Goal: Transaction & Acquisition: Purchase product/service

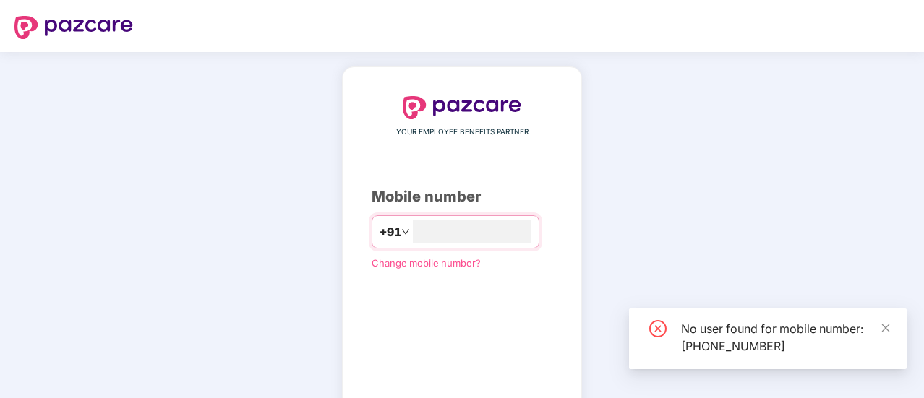
type input "*"
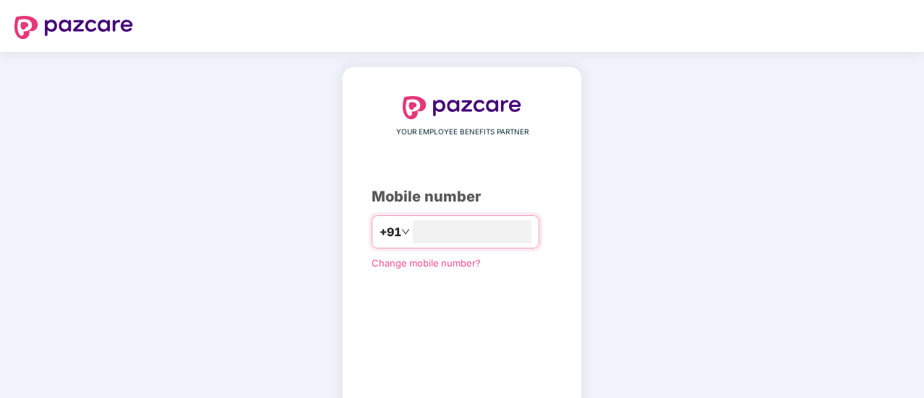
scroll to position [80, 0]
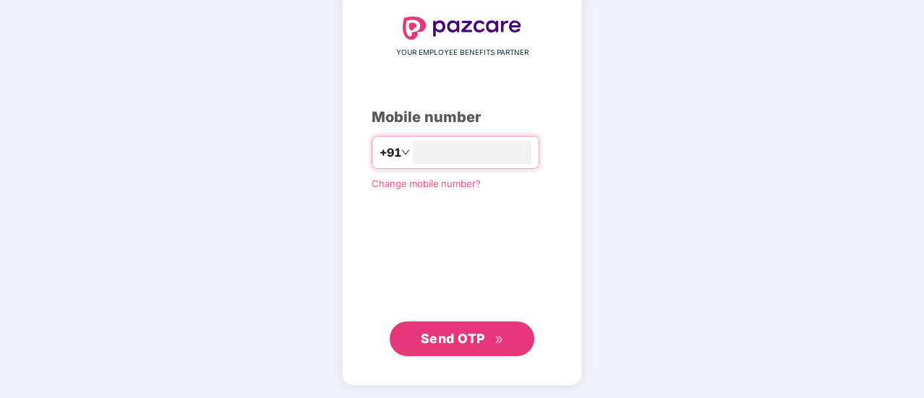
type input "**********"
click at [461, 341] on span "Send OTP" at bounding box center [453, 337] width 64 height 15
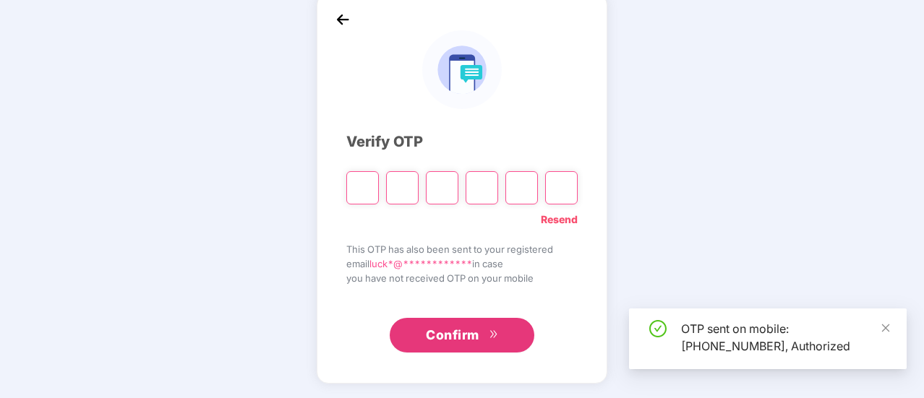
scroll to position [72, 0]
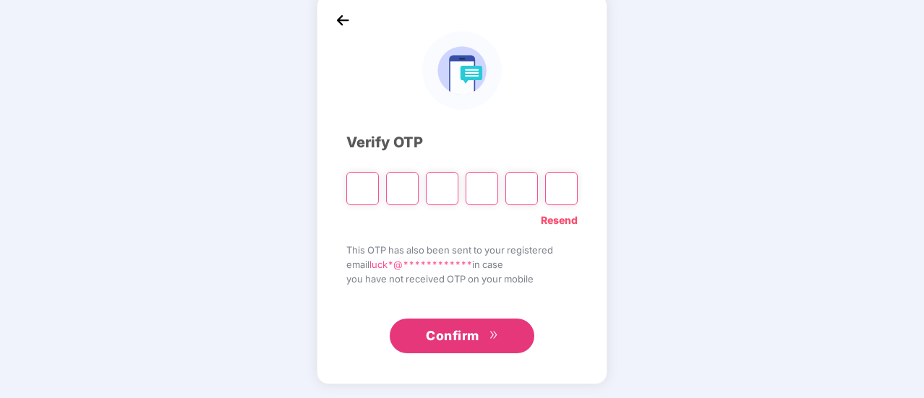
type input "*"
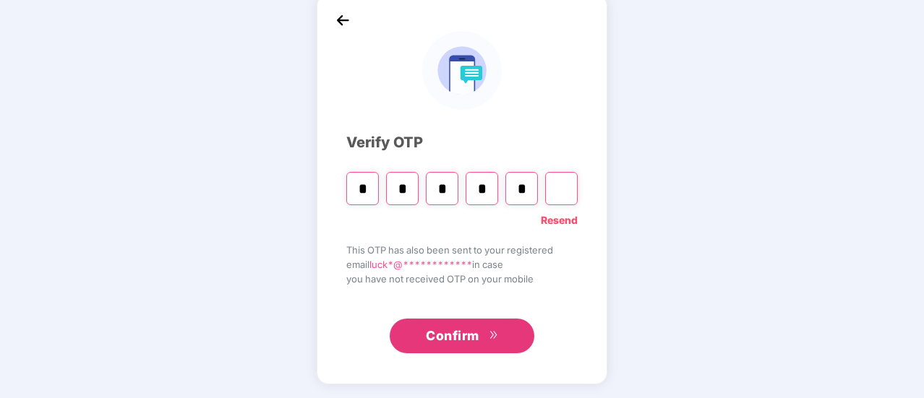
type input "*"
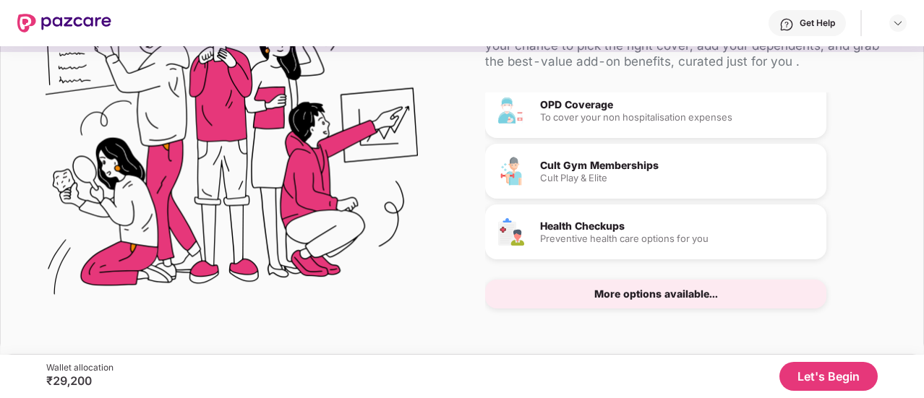
scroll to position [0, 0]
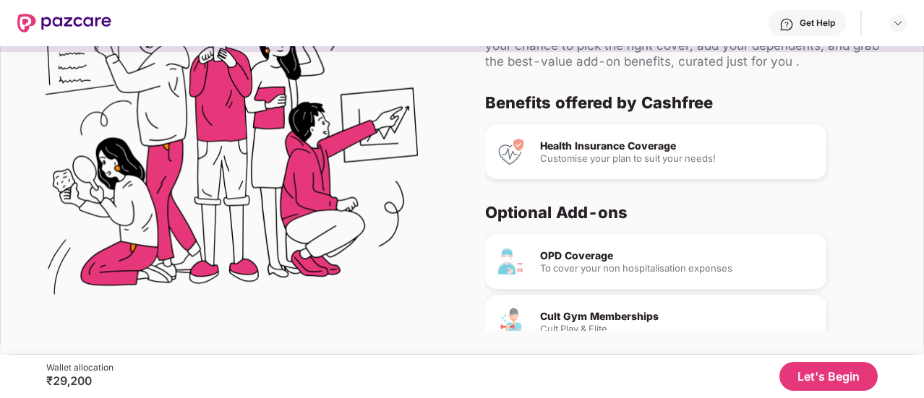
click at [639, 254] on div "OPD Coverage" at bounding box center [677, 256] width 275 height 10
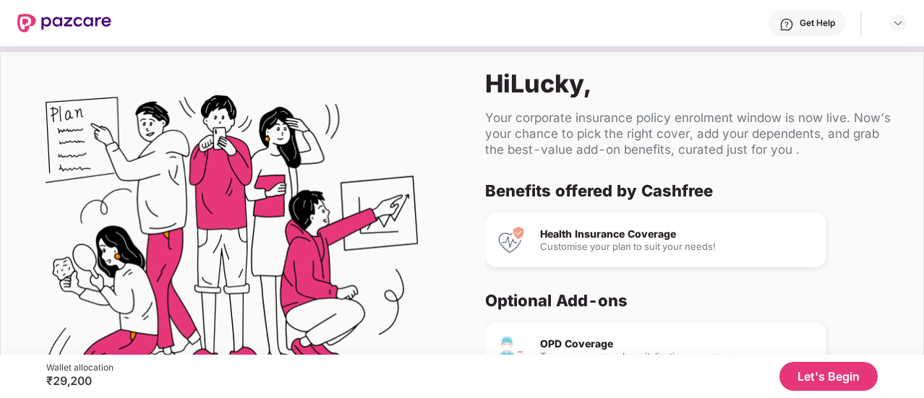
click at [844, 380] on button "Let's Begin" at bounding box center [828, 376] width 98 height 29
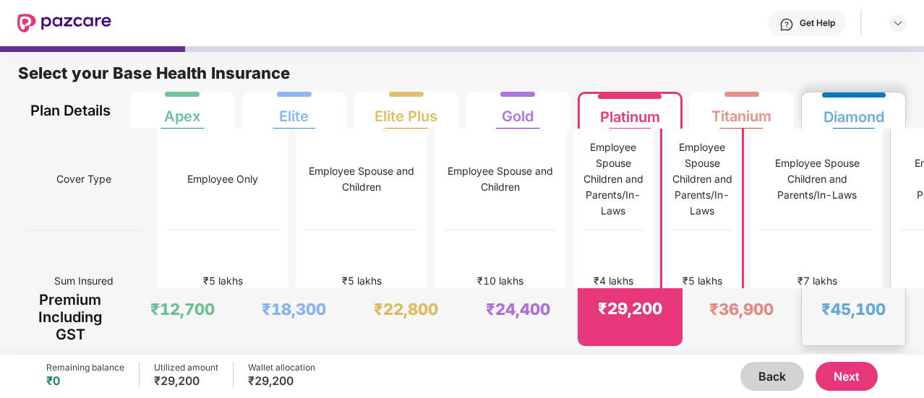
drag, startPoint x: 844, startPoint y: 379, endPoint x: 833, endPoint y: 333, distance: 47.7
click at [833, 333] on div "Get Help Select your Base Health Insurance Plan Details Apex Elite Elite Plus G…" at bounding box center [462, 199] width 924 height 398
click at [833, 333] on div "₹45,100" at bounding box center [853, 316] width 103 height 57
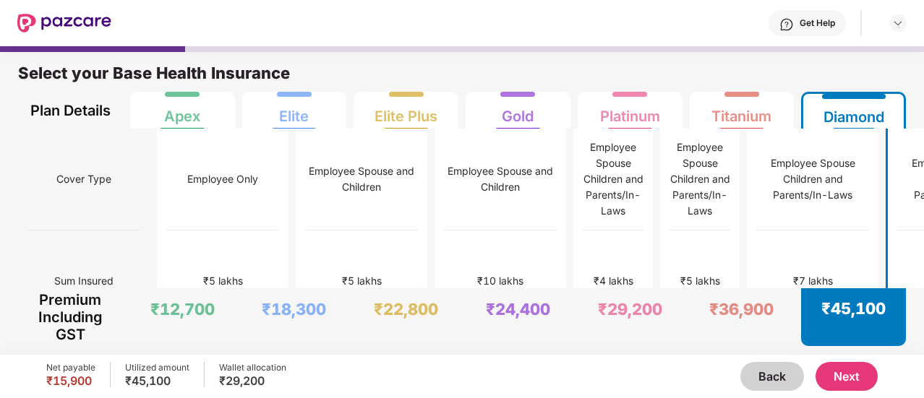
click at [833, 333] on div "₹45,100" at bounding box center [853, 316] width 100 height 56
click at [670, 209] on div "Employee Spouse Children and Parents/In-Laws" at bounding box center [700, 180] width 61 height 102
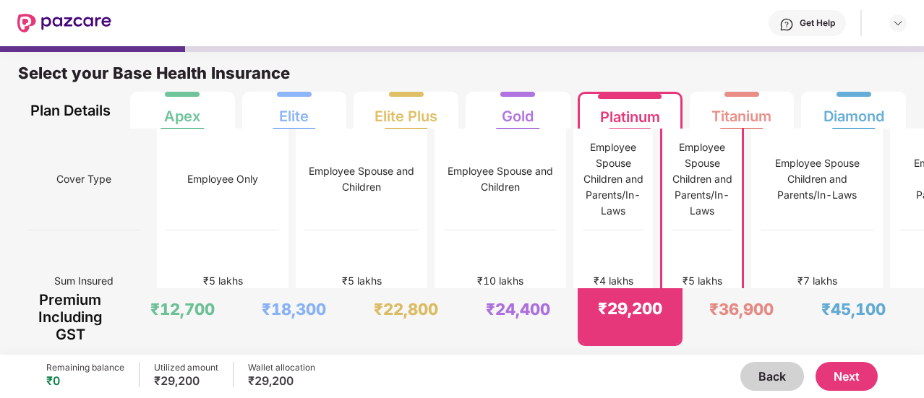
click at [847, 367] on button "Next" at bounding box center [846, 376] width 62 height 29
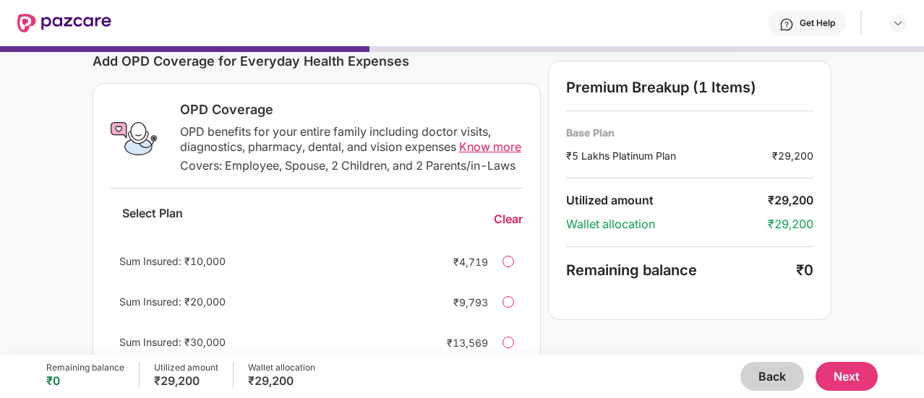
scroll to position [217, 0]
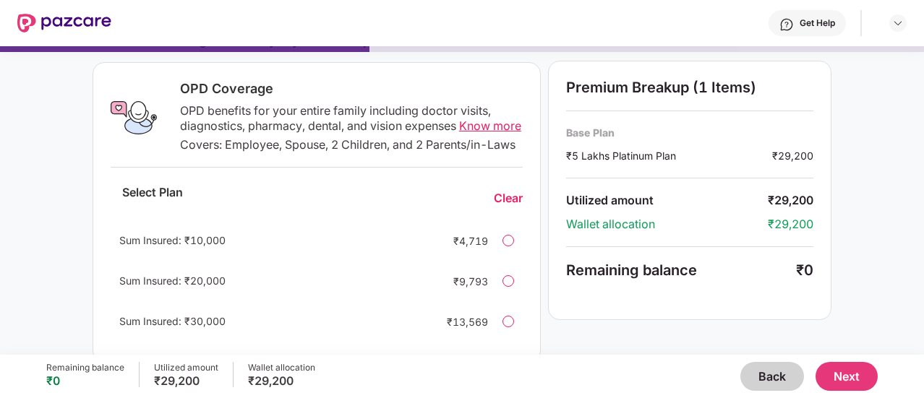
click at [505, 299] on div "Sum Insured: ₹20,000 ₹9,793" at bounding box center [317, 281] width 412 height 35
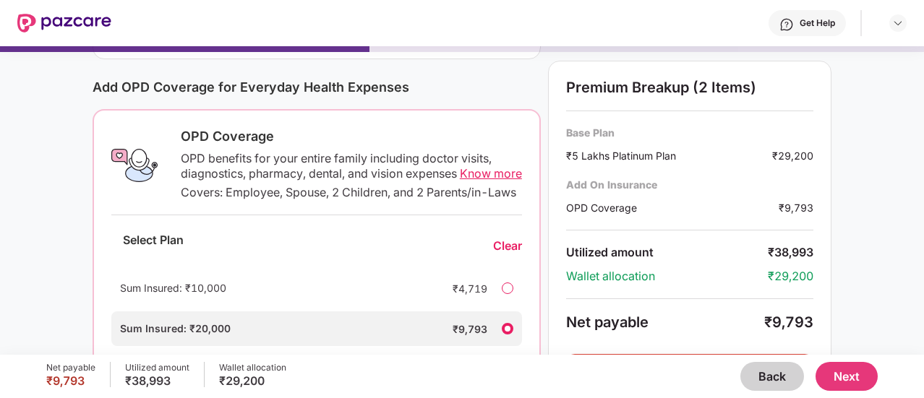
scroll to position [116, 0]
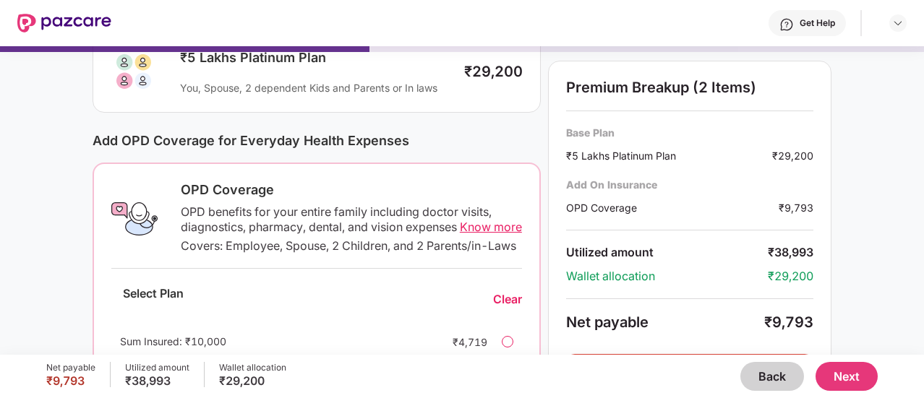
click at [510, 307] on div "Clear" at bounding box center [507, 299] width 29 height 15
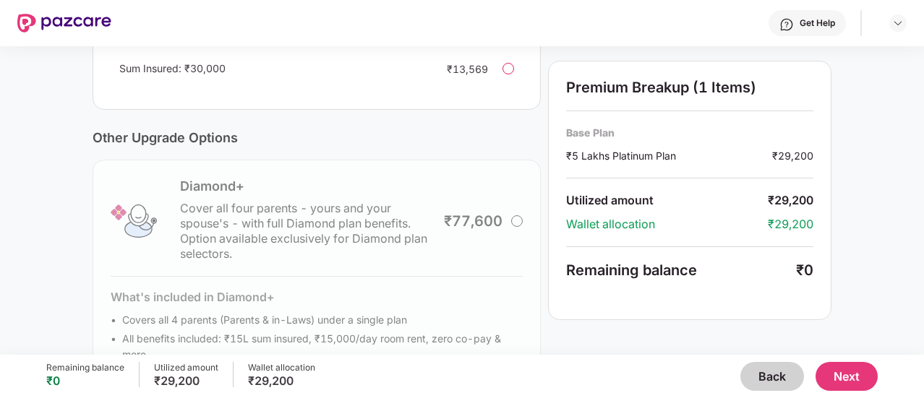
scroll to position [548, 0]
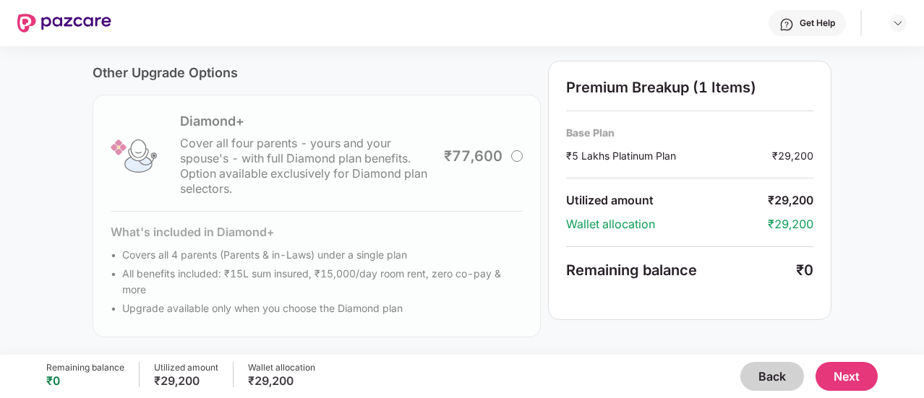
click at [781, 384] on button "Back" at bounding box center [772, 376] width 64 height 29
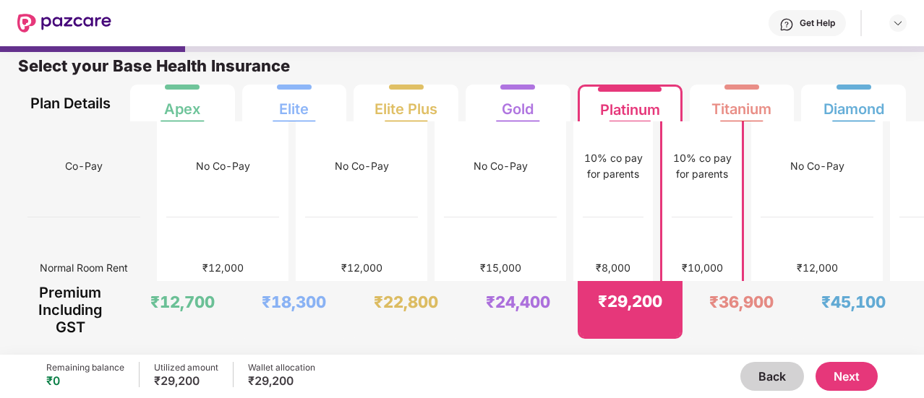
scroll to position [217, 0]
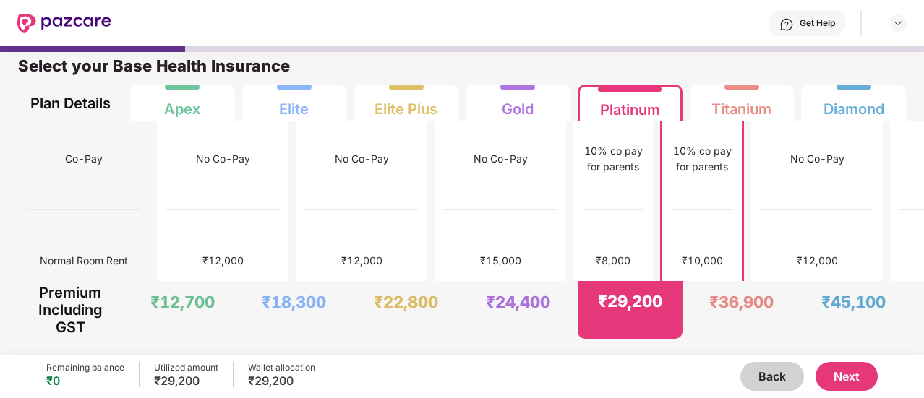
click at [840, 376] on button "Next" at bounding box center [846, 376] width 62 height 29
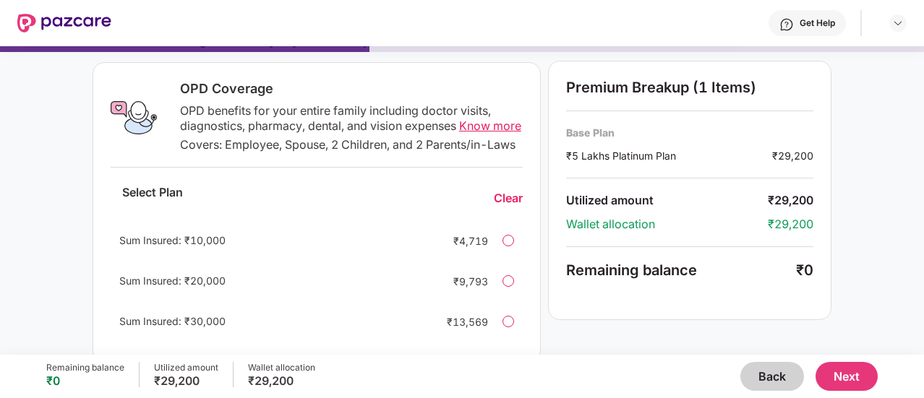
click at [471, 127] on span "Know more" at bounding box center [490, 126] width 62 height 14
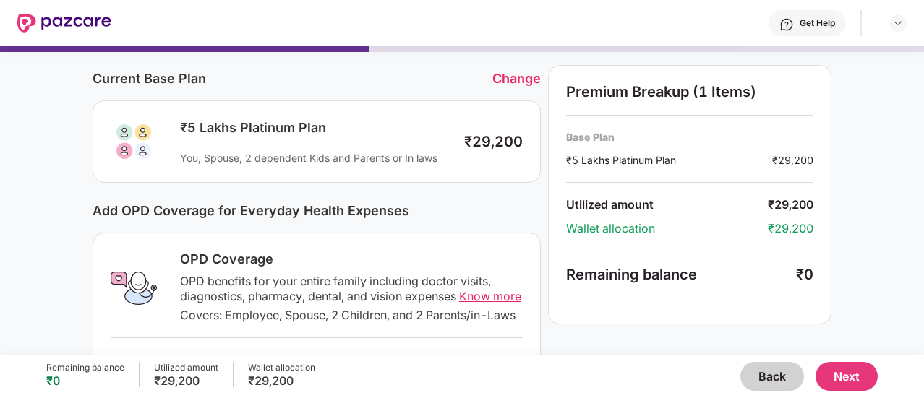
scroll to position [0, 0]
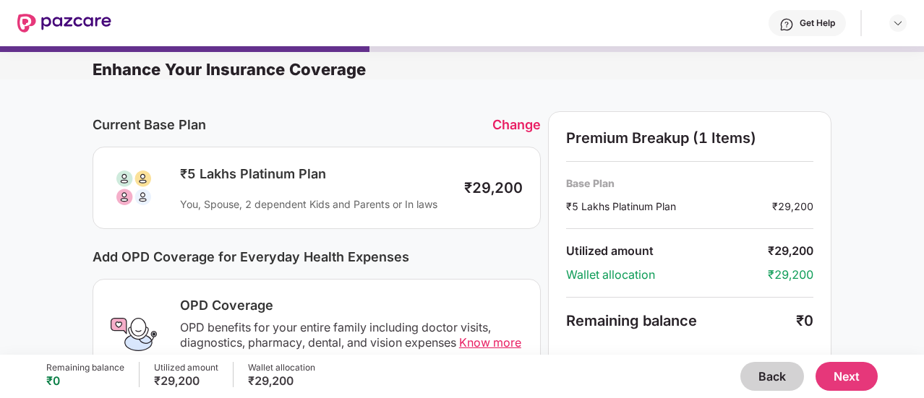
click at [759, 368] on button "Back" at bounding box center [772, 376] width 64 height 29
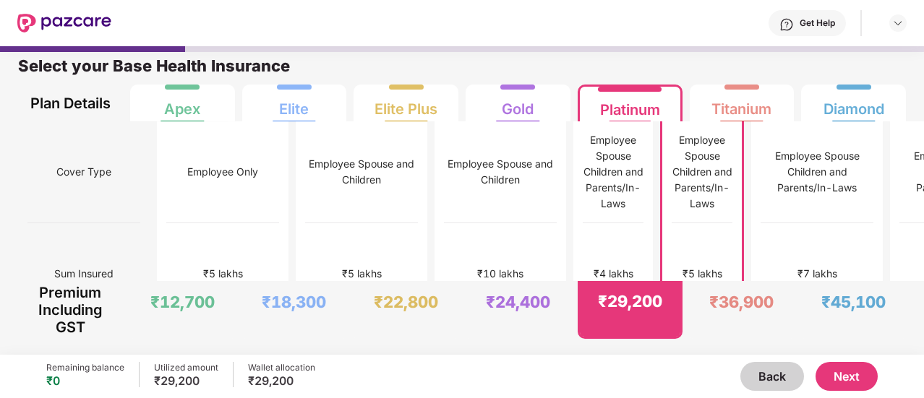
click at [825, 373] on button "Next" at bounding box center [846, 376] width 62 height 29
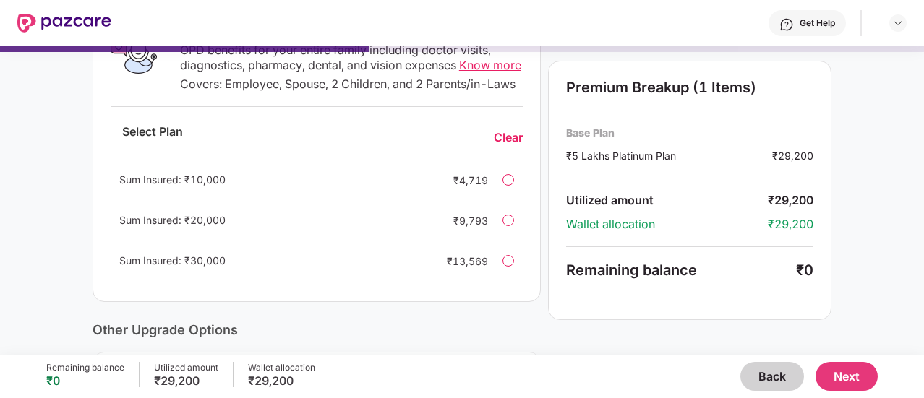
scroll to position [289, 0]
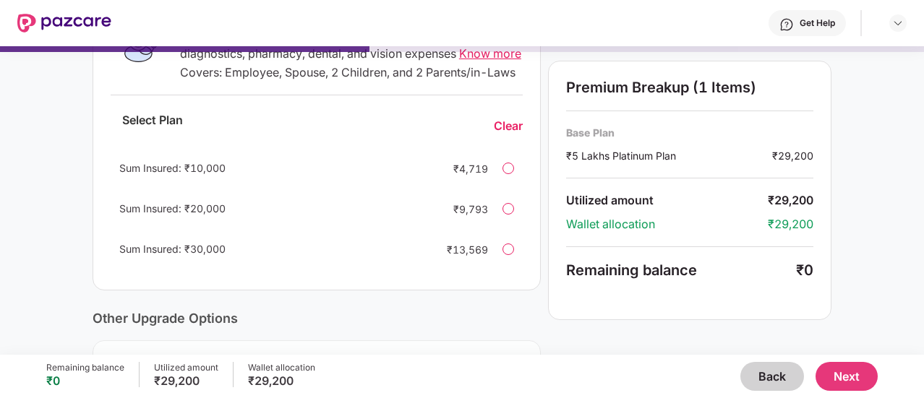
click at [846, 370] on button "Next" at bounding box center [846, 376] width 62 height 29
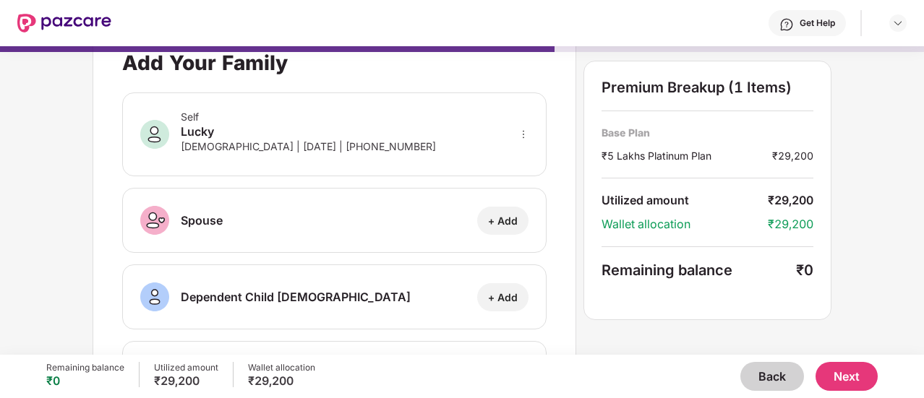
scroll to position [0, 0]
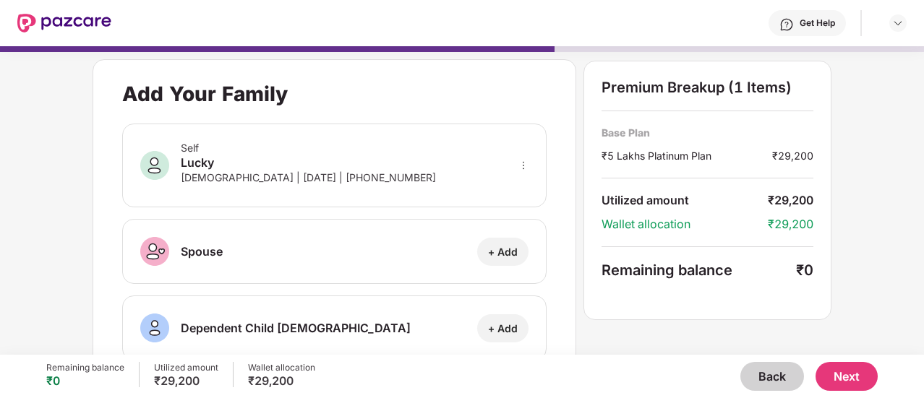
click at [796, 377] on button "Back" at bounding box center [772, 376] width 64 height 29
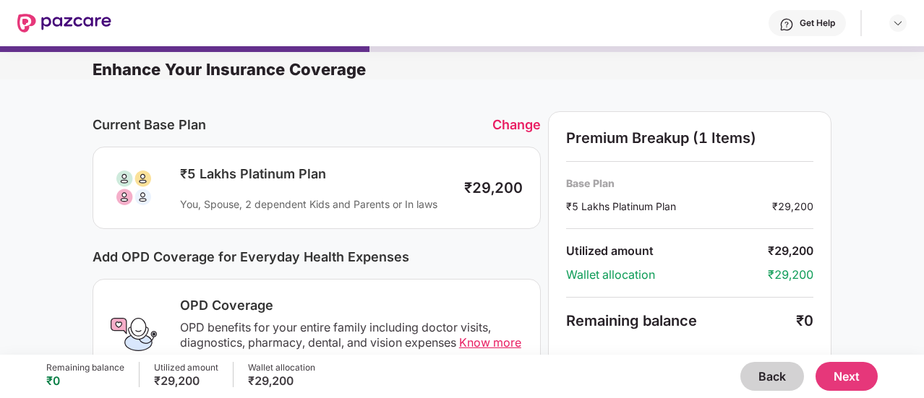
click at [795, 377] on button "Back" at bounding box center [772, 376] width 64 height 29
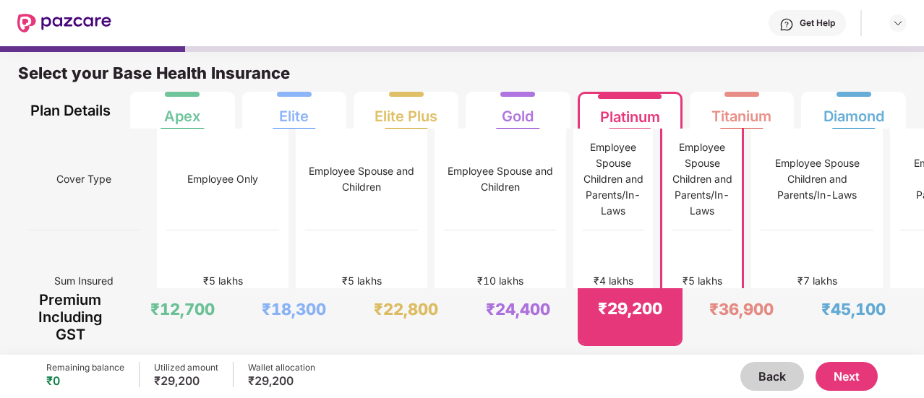
click at [785, 377] on button "Back" at bounding box center [772, 376] width 64 height 29
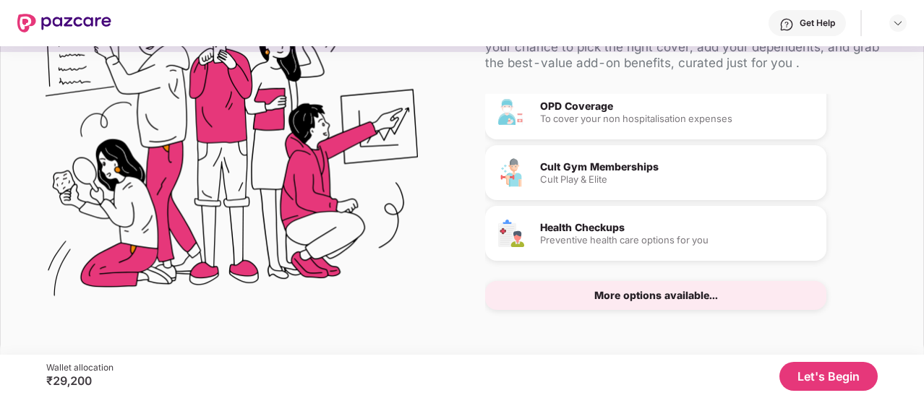
scroll to position [88, 0]
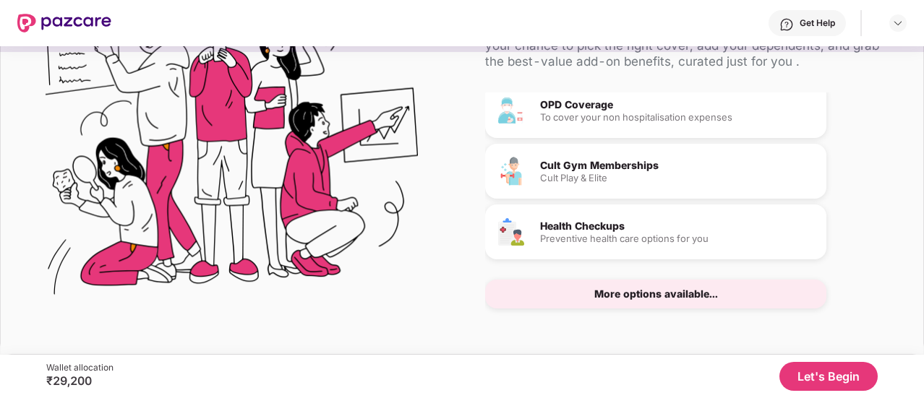
click at [612, 283] on div "More options available..." at bounding box center [655, 294] width 341 height 29
click at [614, 296] on div "More options available..." at bounding box center [656, 294] width 124 height 10
click at [660, 293] on div "More options available..." at bounding box center [656, 294] width 124 height 10
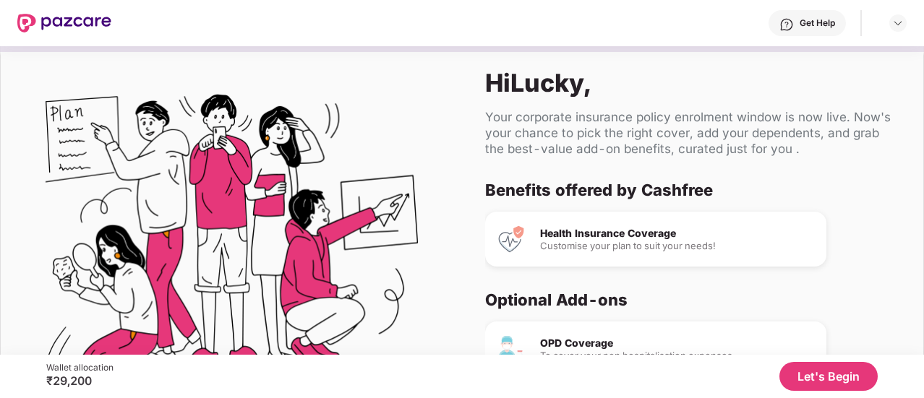
scroll to position [0, 0]
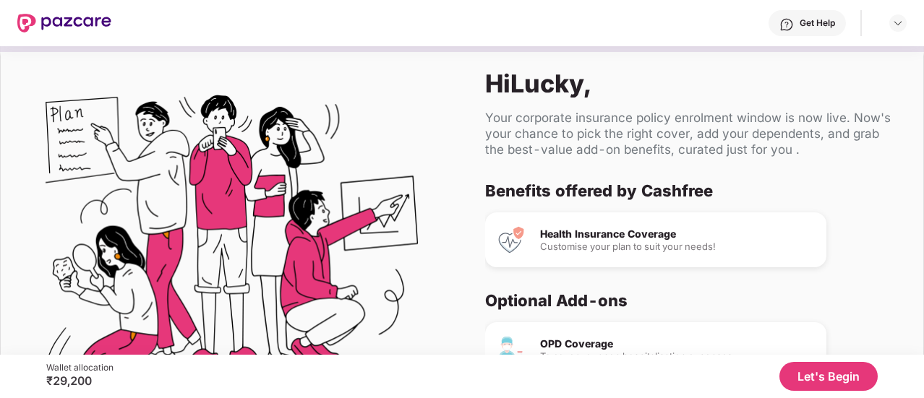
click at [658, 255] on div "Health Insurance Coverage Customise your plan to suit your needs!" at bounding box center [655, 240] width 341 height 55
click at [655, 244] on div "Customise your plan to suit your needs!" at bounding box center [677, 246] width 275 height 9
click at [836, 377] on button "Let's Begin" at bounding box center [828, 376] width 98 height 29
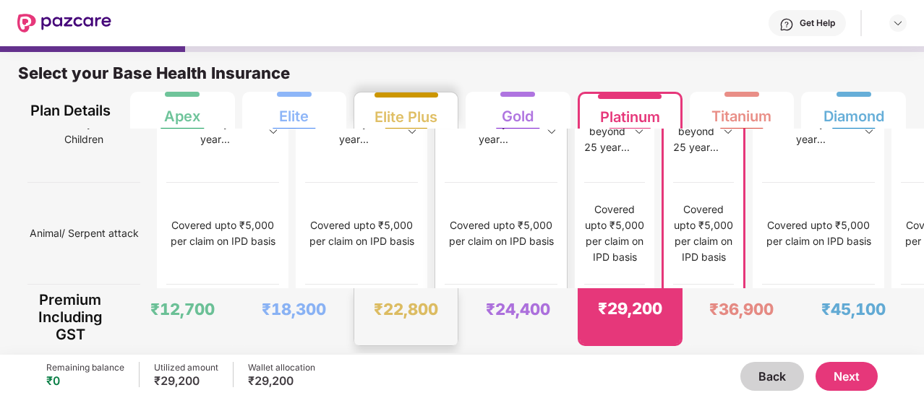
scroll to position [7, 0]
